Goal: Information Seeking & Learning: Learn about a topic

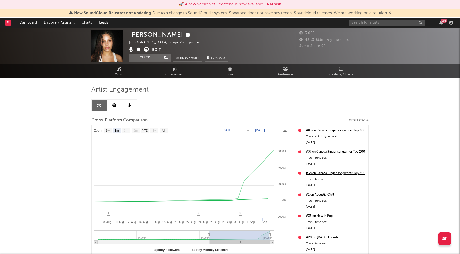
select select "1m"
click at [361, 22] on input "text" at bounding box center [387, 23] width 76 height 6
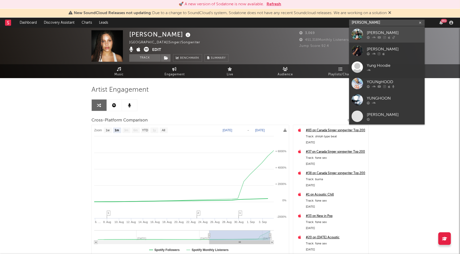
type input "yung hood"
click at [375, 30] on div "[PERSON_NAME]" at bounding box center [394, 33] width 55 height 6
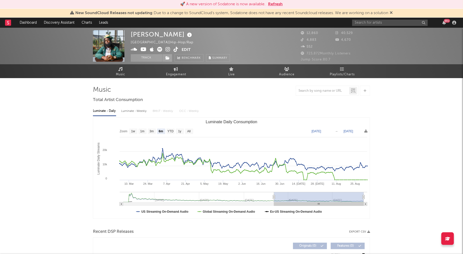
select select "6m"
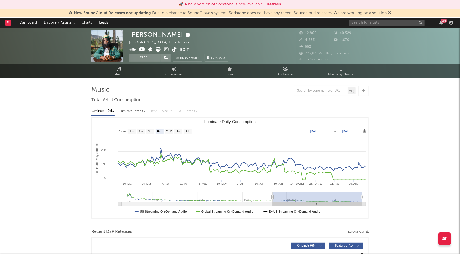
click at [126, 112] on div "Luminate - Weekly" at bounding box center [133, 111] width 26 height 9
select select "6m"
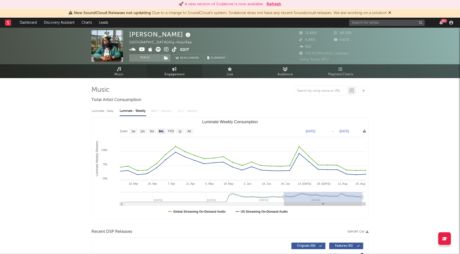
click at [181, 73] on span "Engagement" at bounding box center [174, 74] width 20 height 6
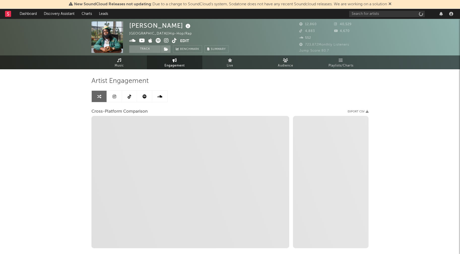
select select "1w"
select select "1m"
